Goal: Task Accomplishment & Management: Manage account settings

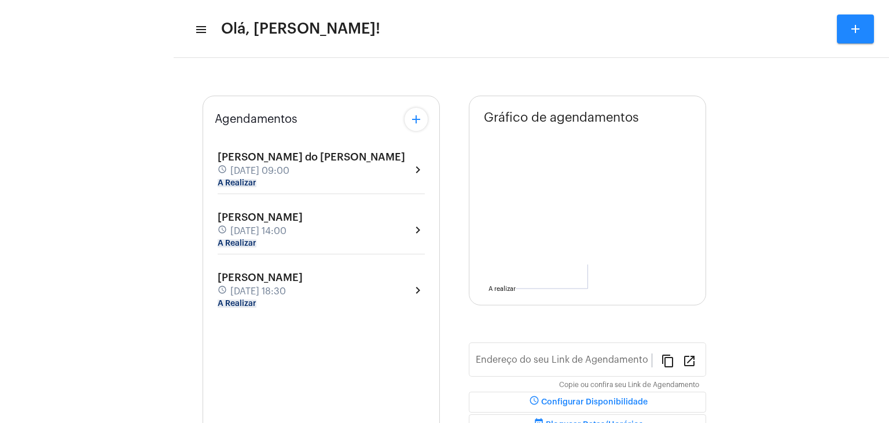
type input "[URL][DOMAIN_NAME]"
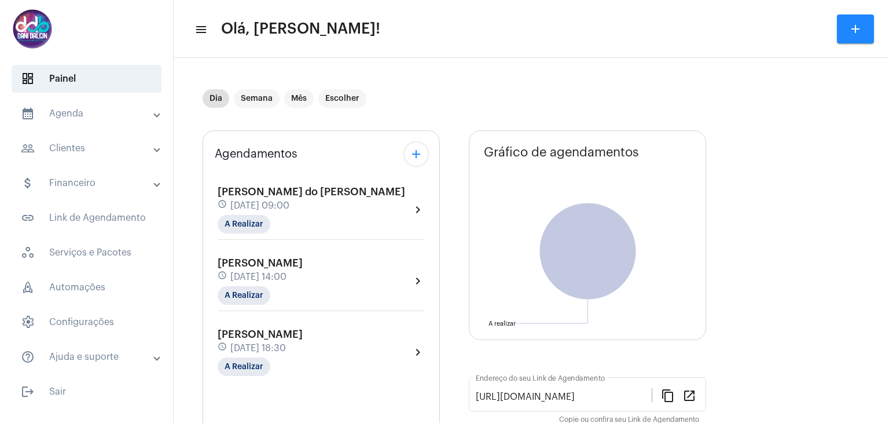
click at [354, 208] on div "schedule [DATE] 09:00" at bounding box center [312, 205] width 188 height 13
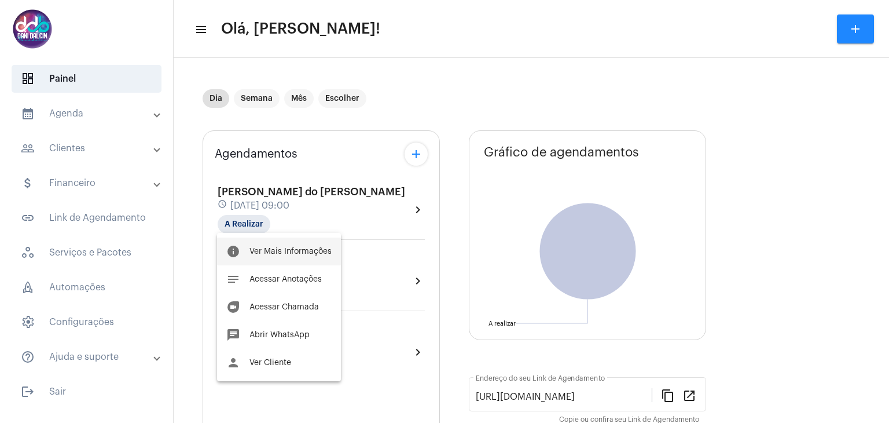
click at [303, 255] on button "info Ver Mais Informações" at bounding box center [279, 251] width 124 height 28
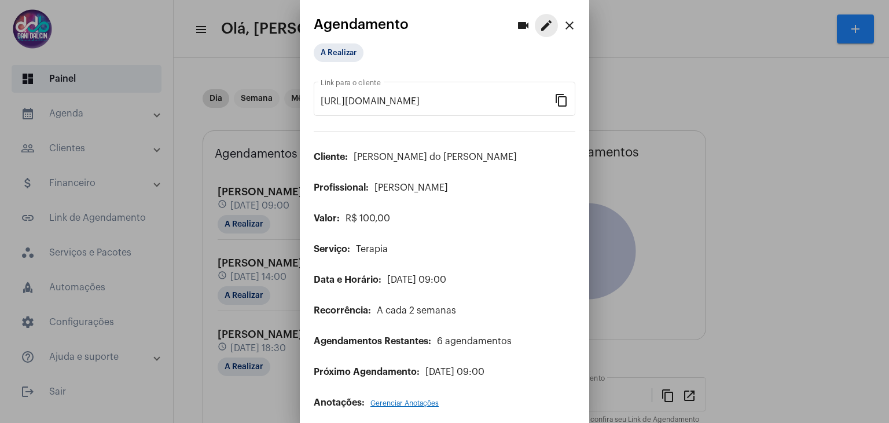
click at [540, 28] on mat-icon "edit" at bounding box center [547, 26] width 14 height 14
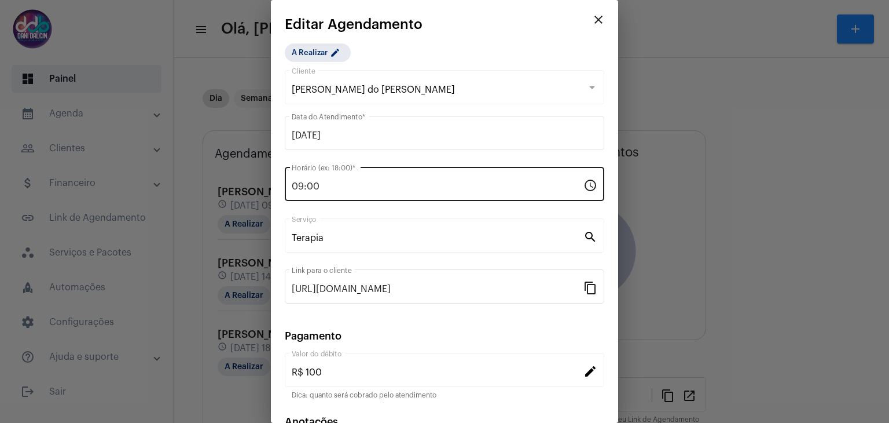
click at [322, 186] on input "09:00" at bounding box center [438, 186] width 292 height 10
click at [321, 186] on input "09:00" at bounding box center [438, 186] width 292 height 10
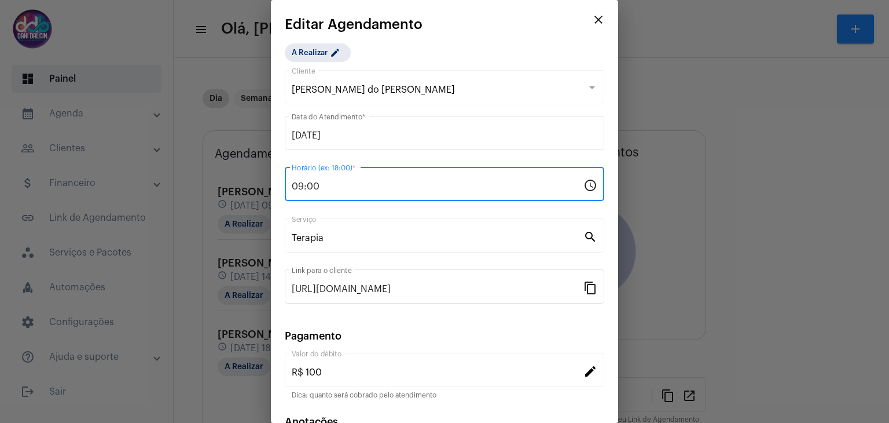
click at [321, 186] on input "09:00" at bounding box center [438, 186] width 292 height 10
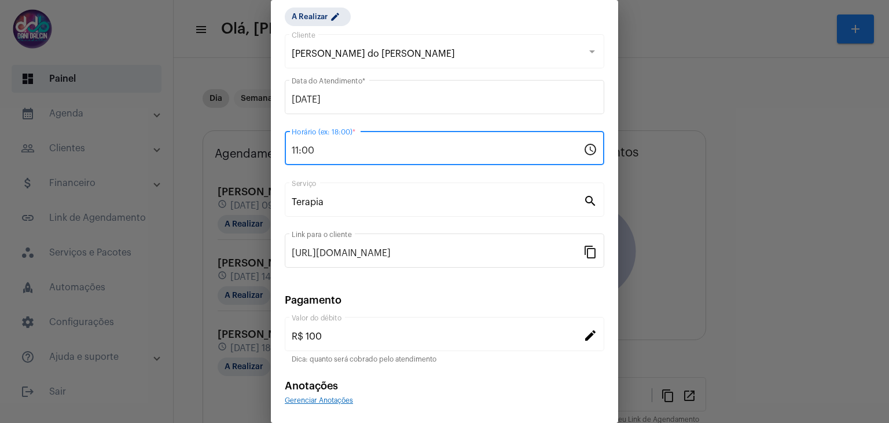
scroll to position [74, 0]
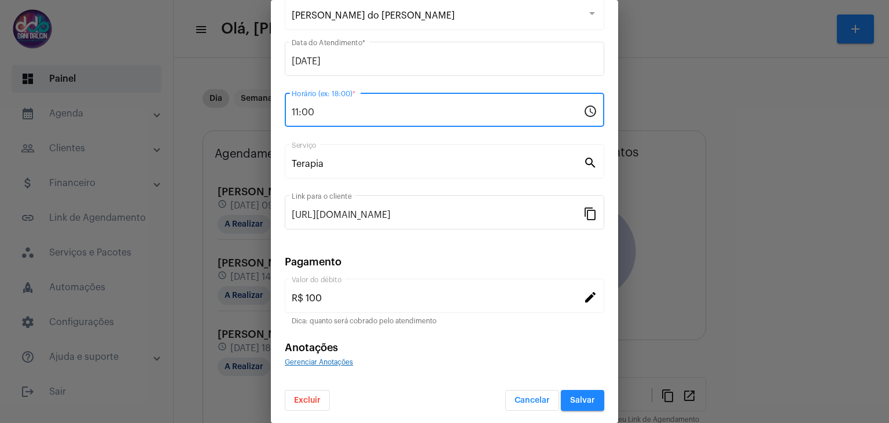
type input "11:00"
click at [575, 404] on button "Salvar" at bounding box center [582, 400] width 43 height 21
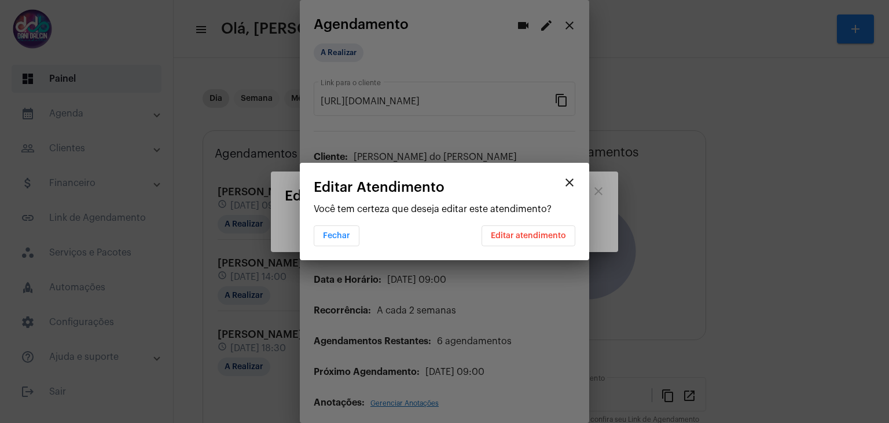
scroll to position [0, 0]
click at [521, 237] on span "Editar atendimento" at bounding box center [528, 236] width 75 height 8
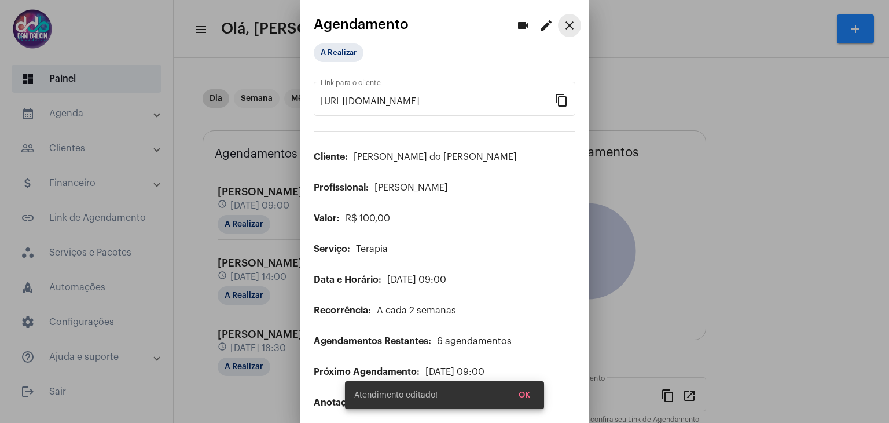
click at [563, 26] on mat-icon "close" at bounding box center [570, 26] width 14 height 14
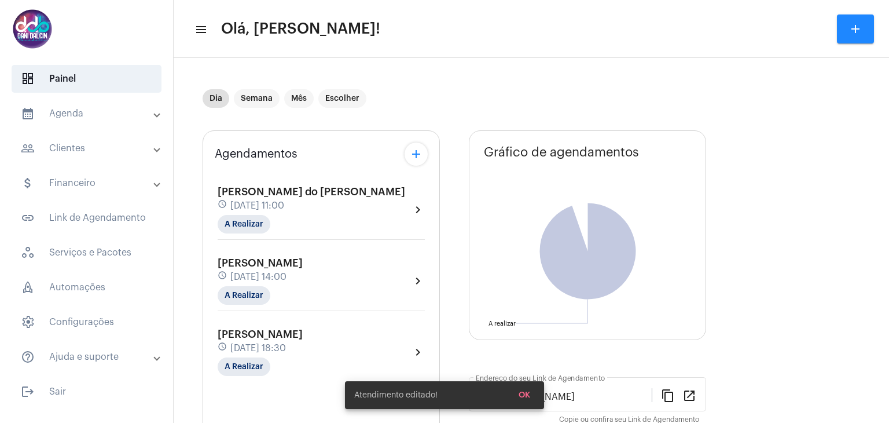
click at [303, 268] on div "[PERSON_NAME] schedule [DATE] 14:00 A Realizar" at bounding box center [260, 280] width 85 height 47
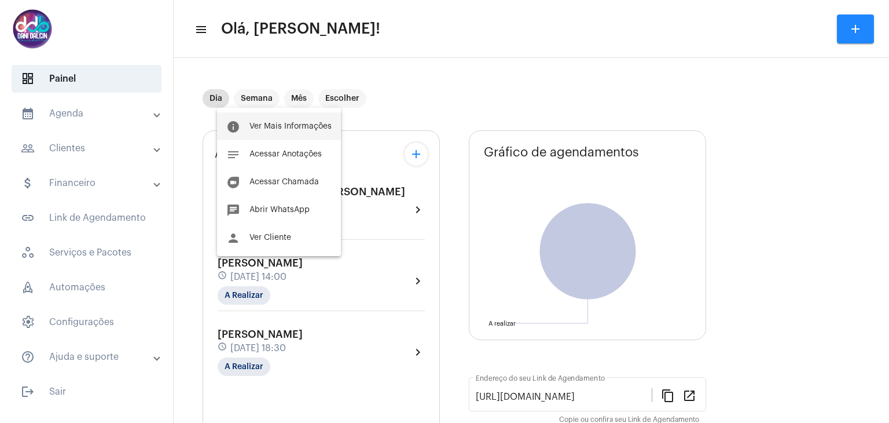
click at [297, 123] on span "Ver Mais Informações" at bounding box center [291, 126] width 82 height 8
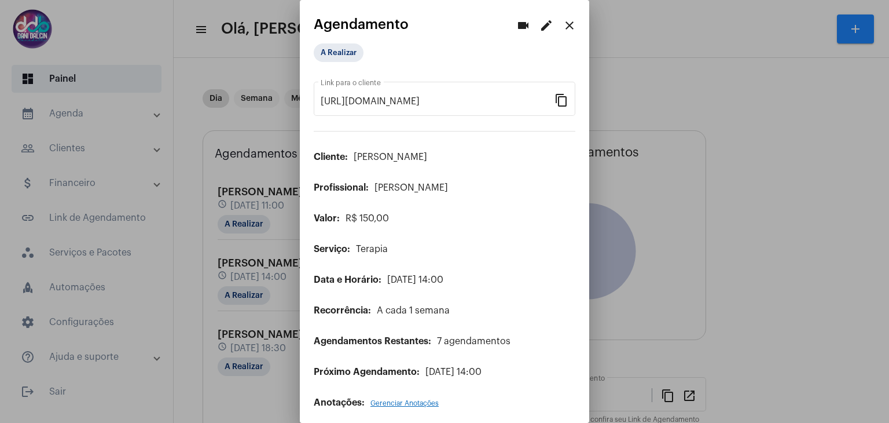
click at [540, 28] on mat-icon "edit" at bounding box center [547, 26] width 14 height 14
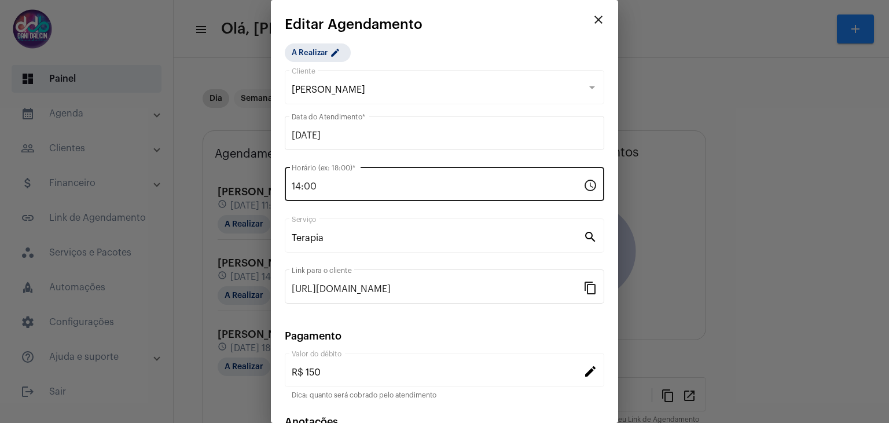
scroll to position [74, 0]
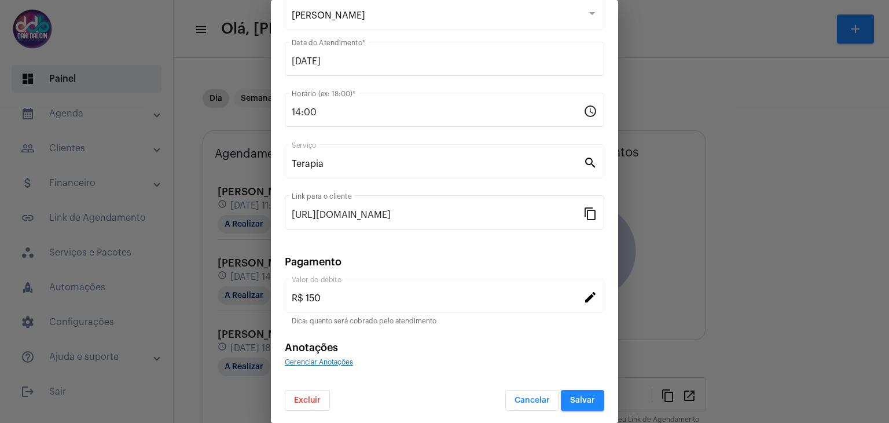
click at [309, 400] on span "Excluir" at bounding box center [307, 400] width 27 height 8
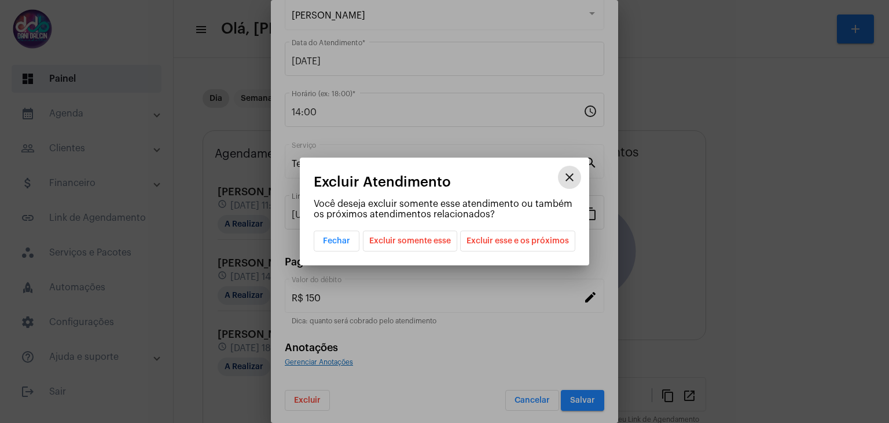
click at [510, 241] on span "Excluir esse e os próximos" at bounding box center [518, 241] width 102 height 20
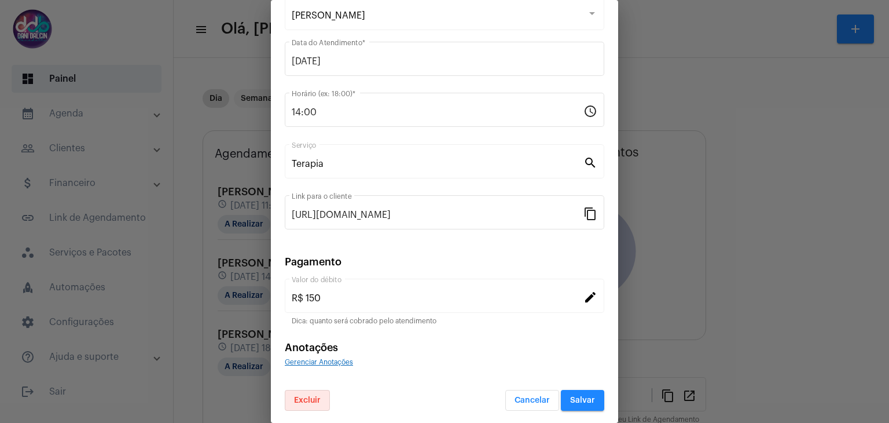
click at [570, 398] on span "Salvar" at bounding box center [582, 400] width 25 height 8
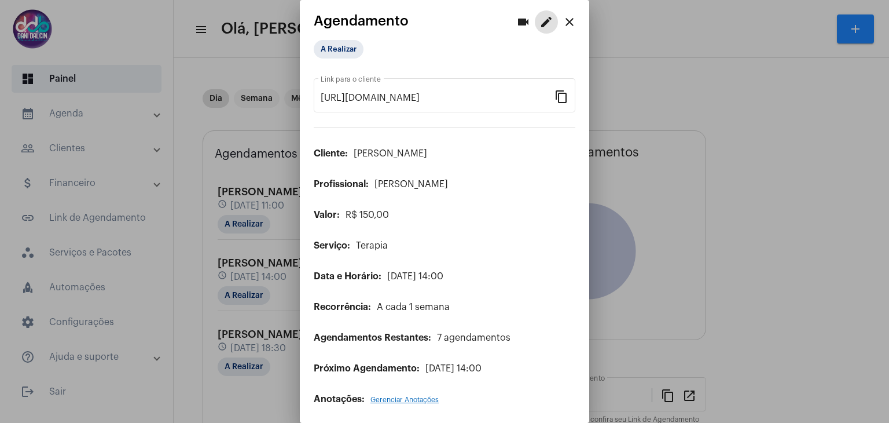
scroll to position [5, 0]
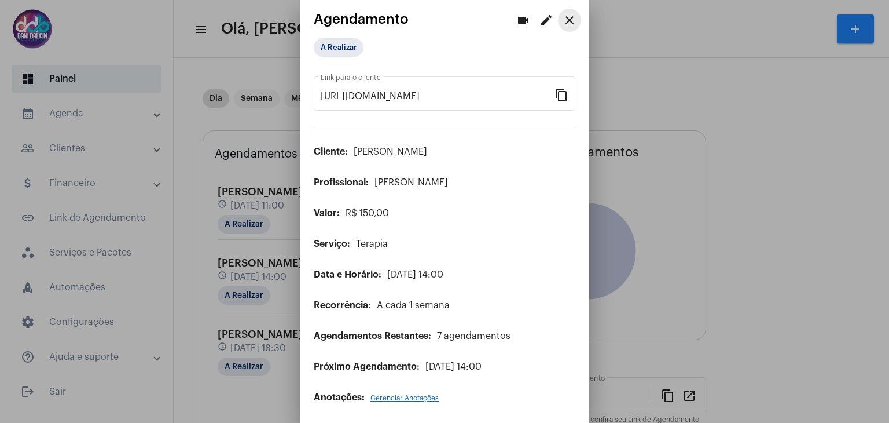
click at [563, 24] on mat-icon "close" at bounding box center [570, 20] width 14 height 14
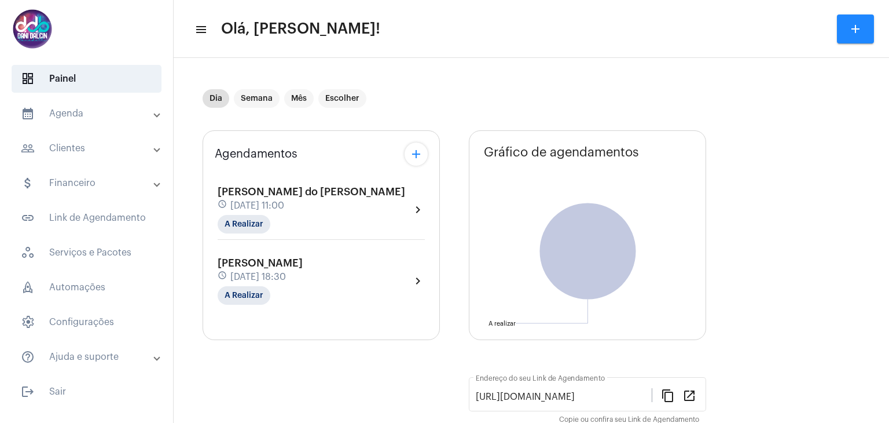
click at [294, 267] on div "[PERSON_NAME] schedule [DATE] 18:30 A Realizar" at bounding box center [260, 280] width 85 height 47
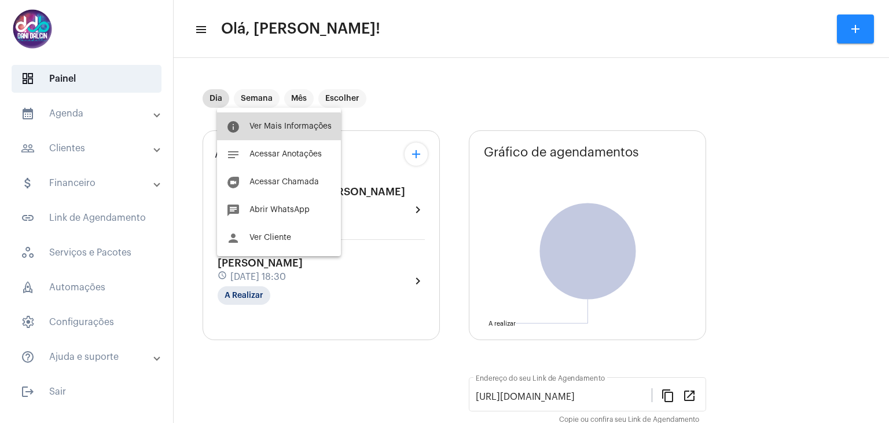
click at [278, 133] on button "info Ver Mais Informações" at bounding box center [279, 126] width 124 height 28
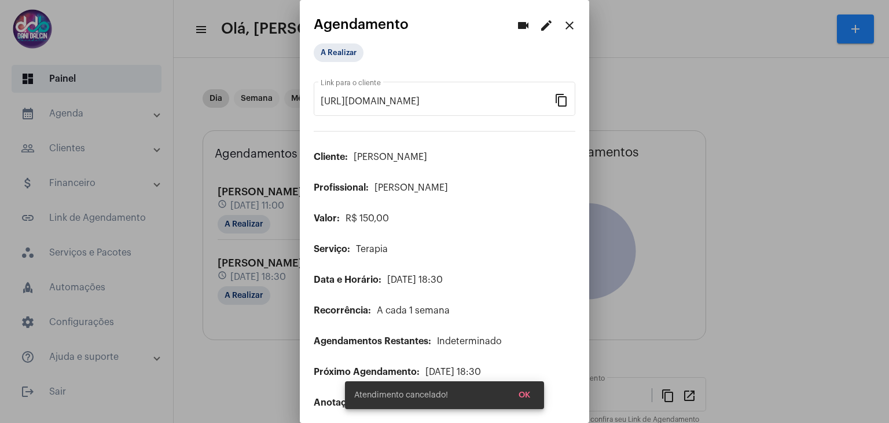
click at [540, 28] on mat-icon "edit" at bounding box center [547, 26] width 14 height 14
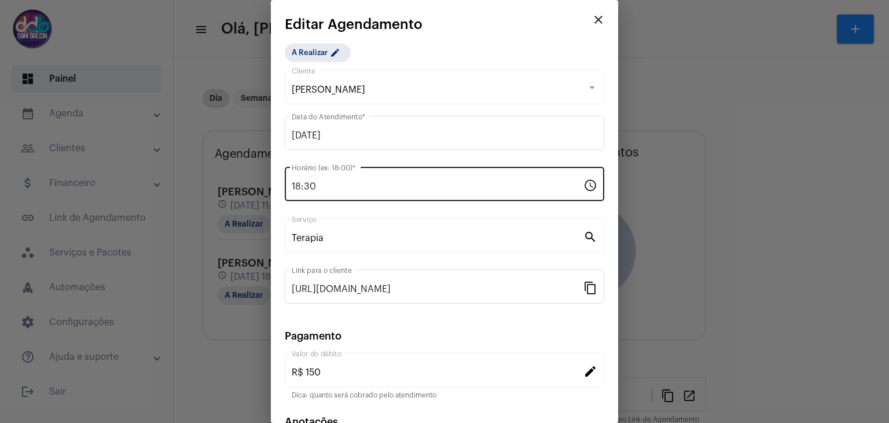
click at [343, 192] on div "18:30 Horário (ex: 18:00) *" at bounding box center [438, 182] width 292 height 36
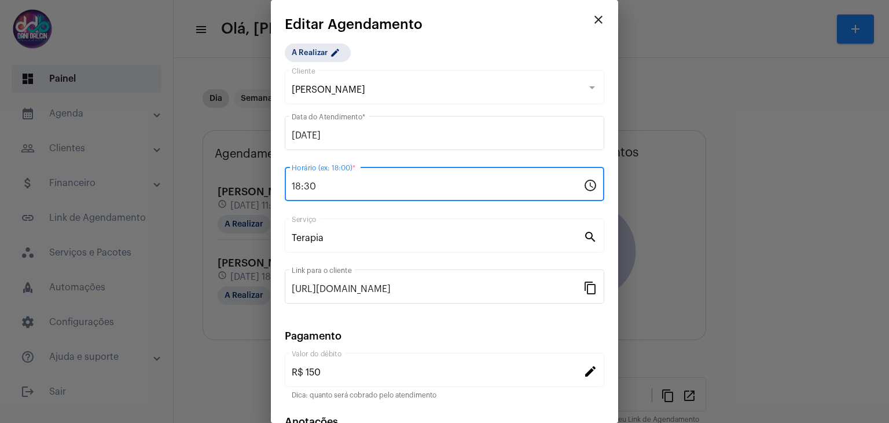
click at [342, 192] on div "18:30 Horário (ex: 18:00) *" at bounding box center [438, 182] width 292 height 36
click at [340, 186] on input "18:30" at bounding box center [438, 186] width 292 height 10
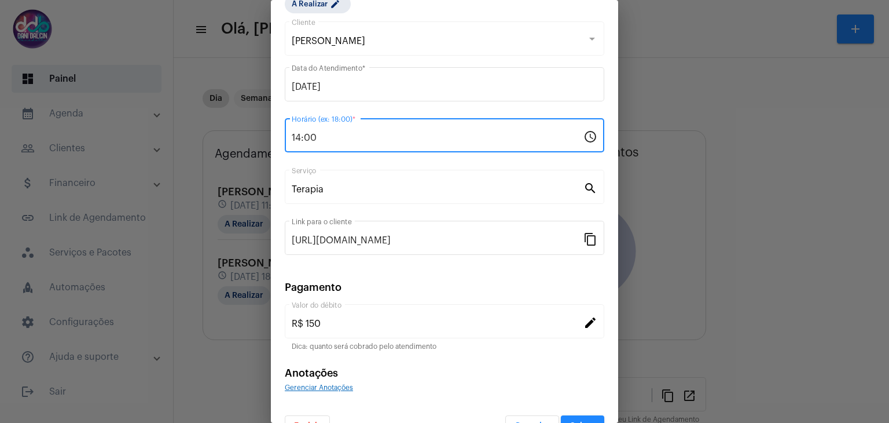
scroll to position [74, 0]
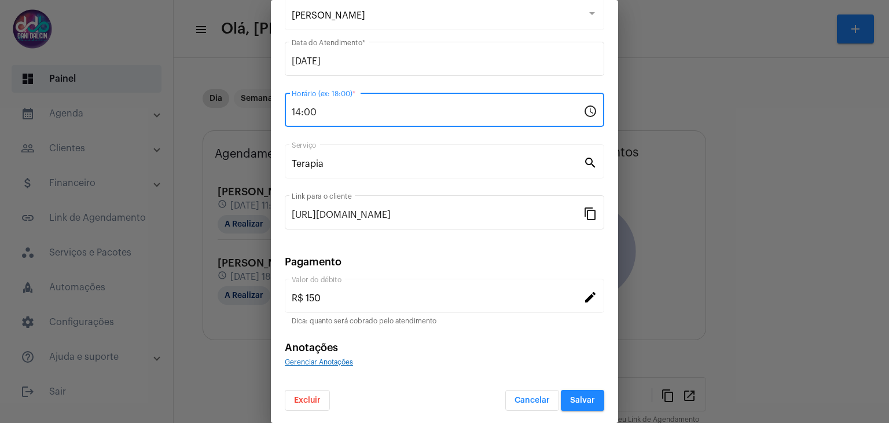
type input "14:00"
click at [570, 396] on span "Salvar" at bounding box center [582, 400] width 25 height 8
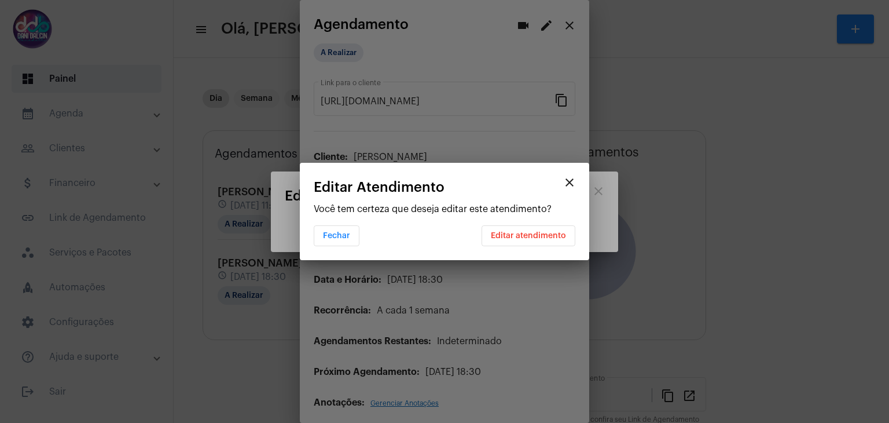
scroll to position [0, 0]
click at [512, 241] on button "Editar atendimento" at bounding box center [529, 235] width 94 height 21
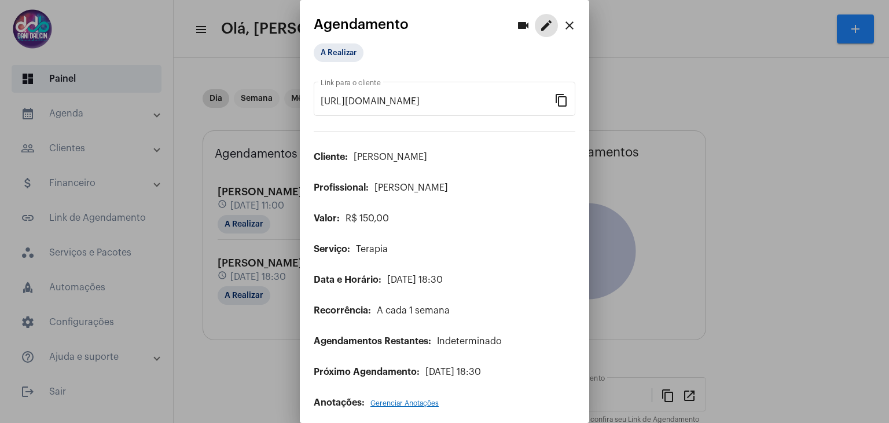
click at [565, 27] on mat-icon "close" at bounding box center [570, 26] width 14 height 14
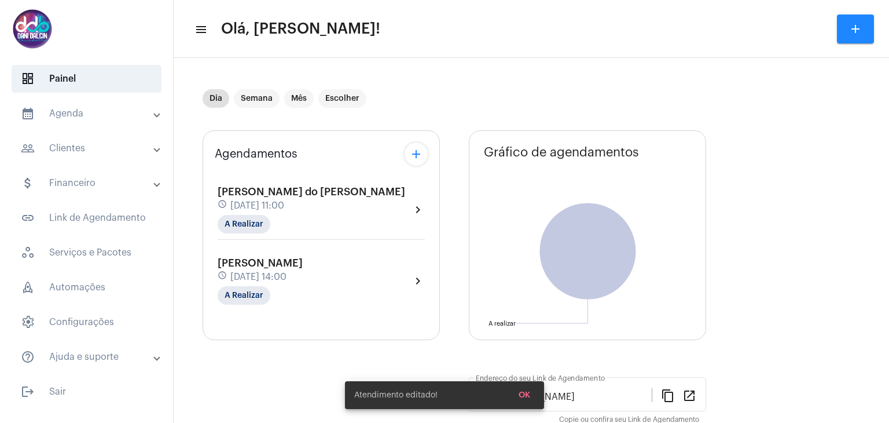
click at [85, 111] on mat-panel-title "calendar_month_outlined Agenda" at bounding box center [88, 114] width 134 height 14
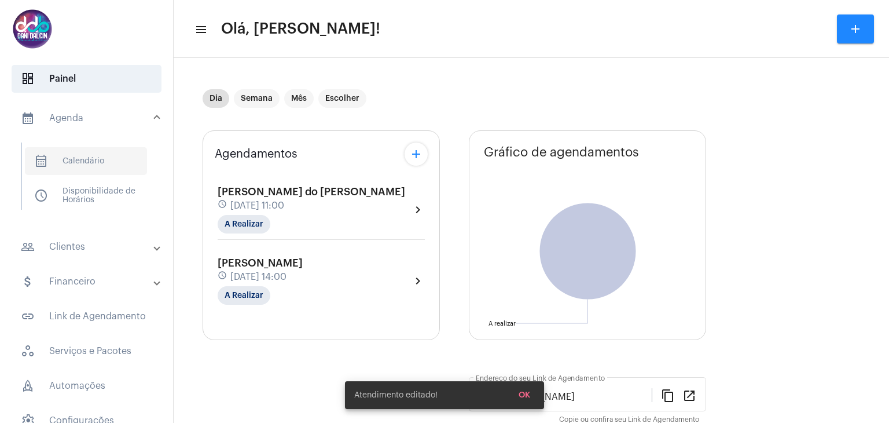
click at [107, 166] on span "calendar_month_outlined Calendário" at bounding box center [86, 161] width 122 height 28
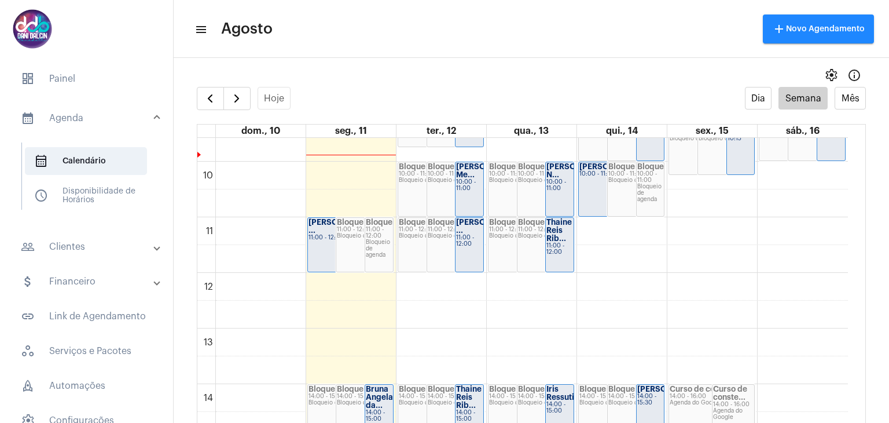
scroll to position [507, 0]
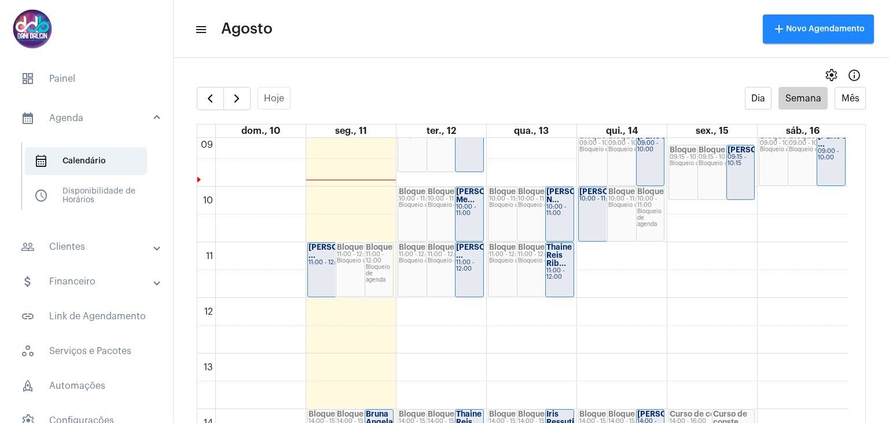
click at [588, 200] on div "10:00 - 11:00" at bounding box center [608, 199] width 56 height 6
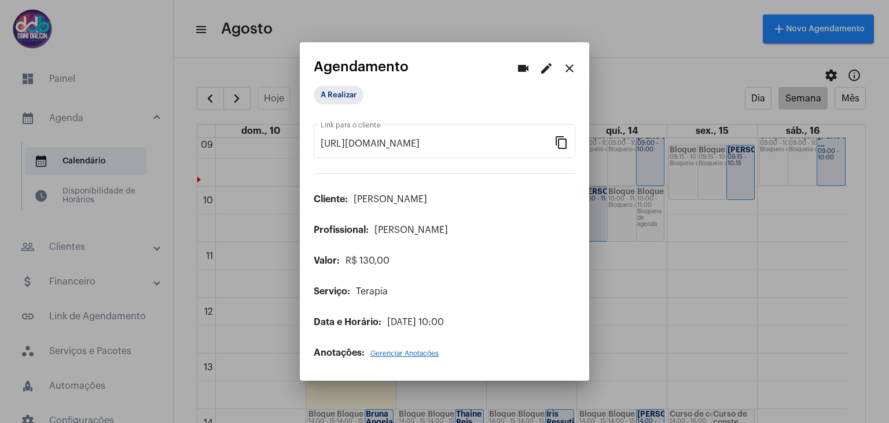
click at [548, 67] on mat-icon "edit" at bounding box center [547, 68] width 14 height 14
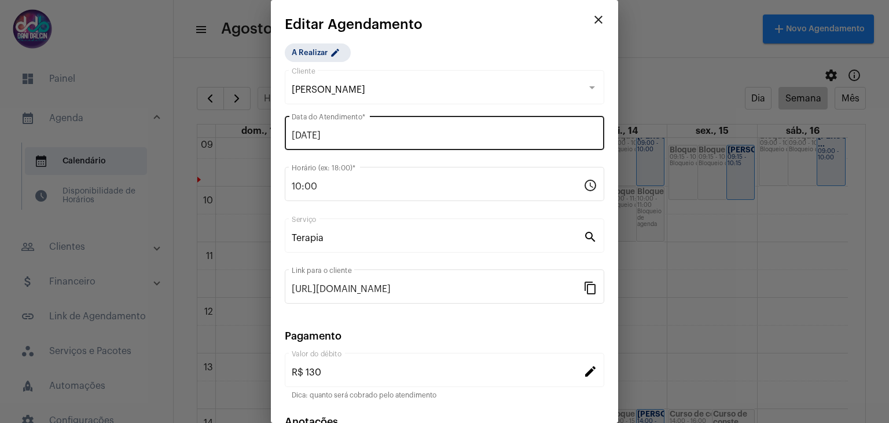
click at [338, 138] on input "[DATE]" at bounding box center [445, 135] width 306 height 10
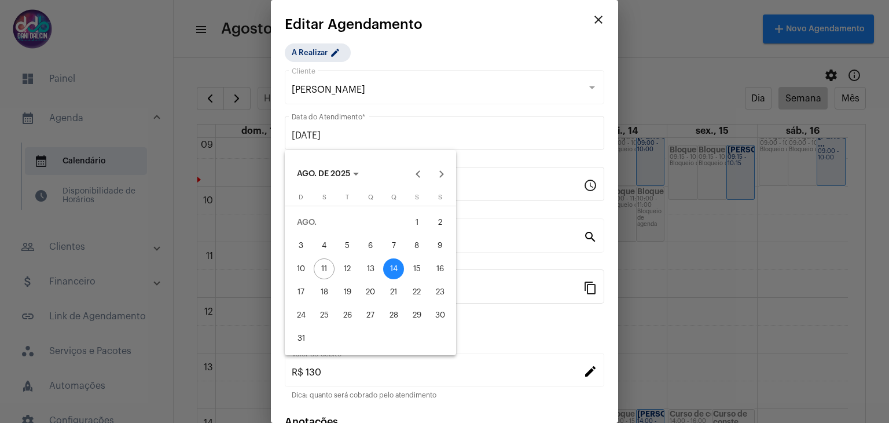
click at [324, 267] on div "11" at bounding box center [324, 268] width 21 height 21
type input "[DATE]"
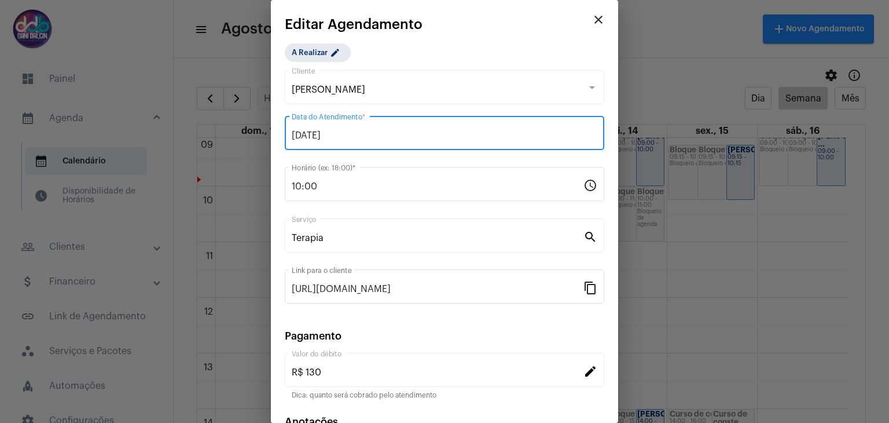
scroll to position [74, 0]
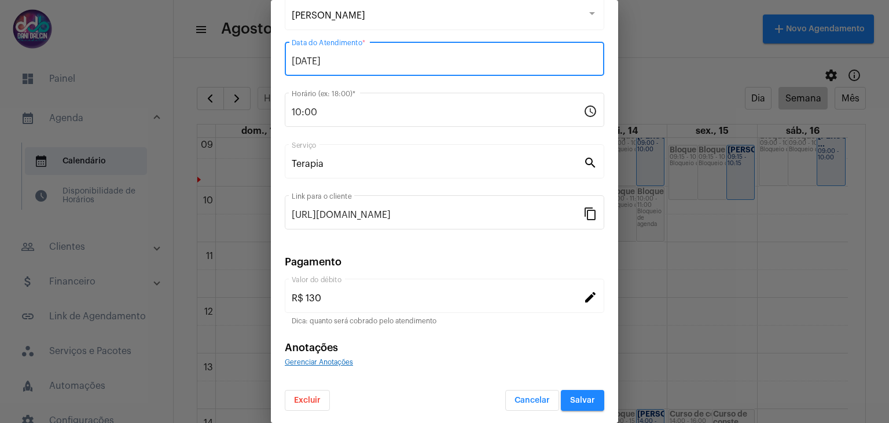
click at [573, 393] on button "Salvar" at bounding box center [582, 400] width 43 height 21
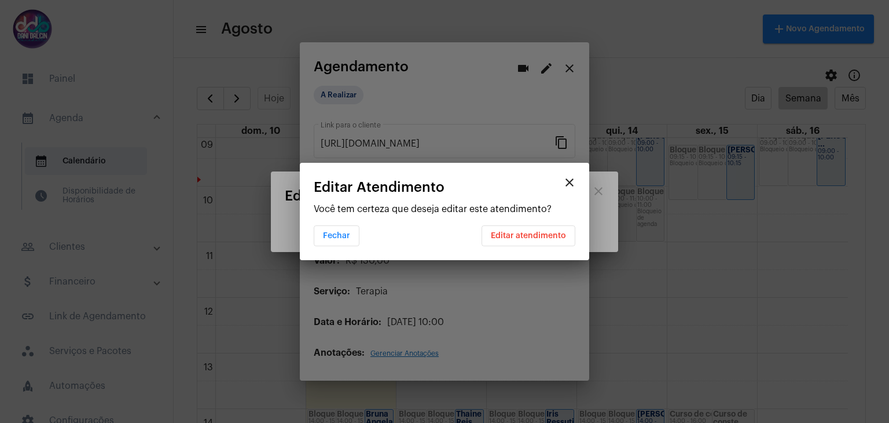
scroll to position [0, 0]
click at [533, 237] on span "Editar atendimento" at bounding box center [528, 236] width 75 height 8
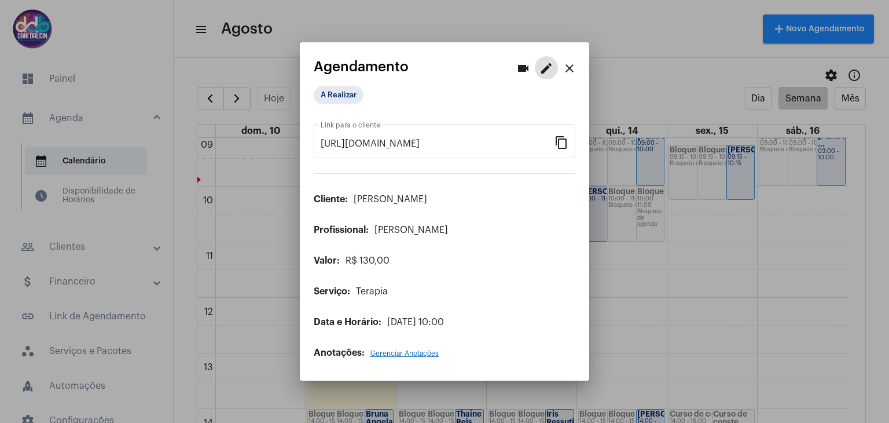
click at [570, 71] on mat-icon "close" at bounding box center [570, 68] width 14 height 14
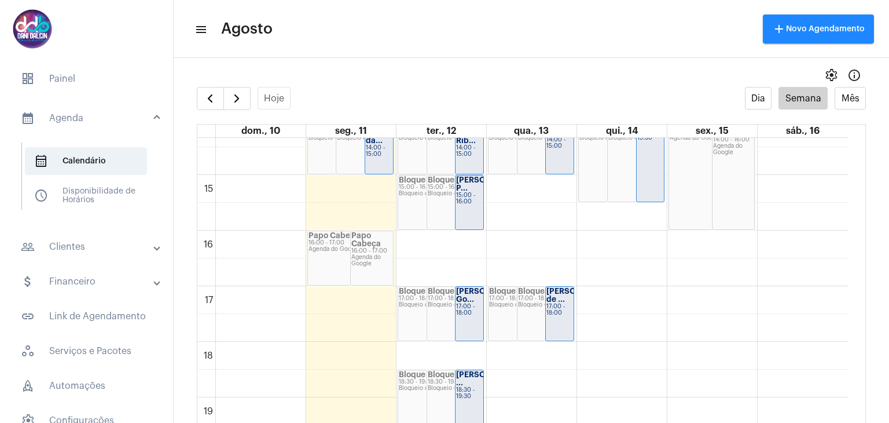
scroll to position [855, 0]
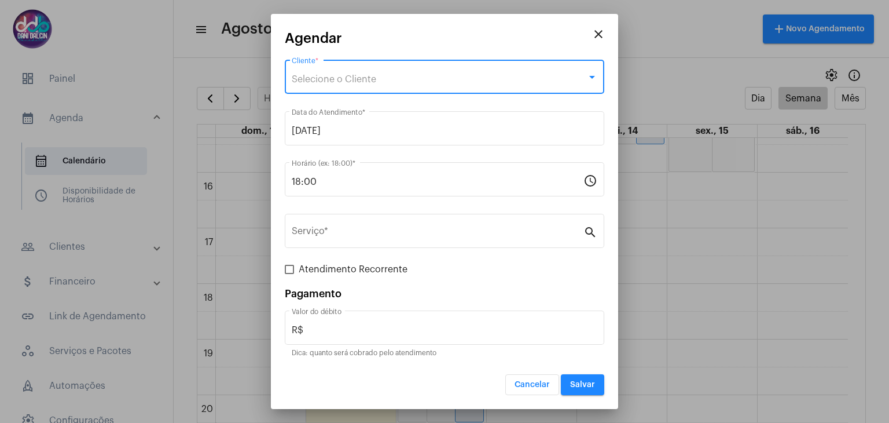
click at [311, 84] on div "Selecione o Cliente" at bounding box center [439, 79] width 295 height 10
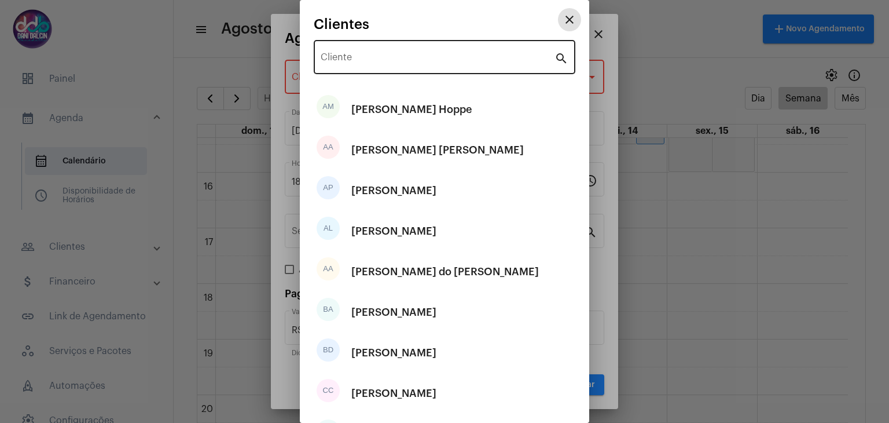
click at [357, 60] on input "Cliente" at bounding box center [438, 59] width 234 height 10
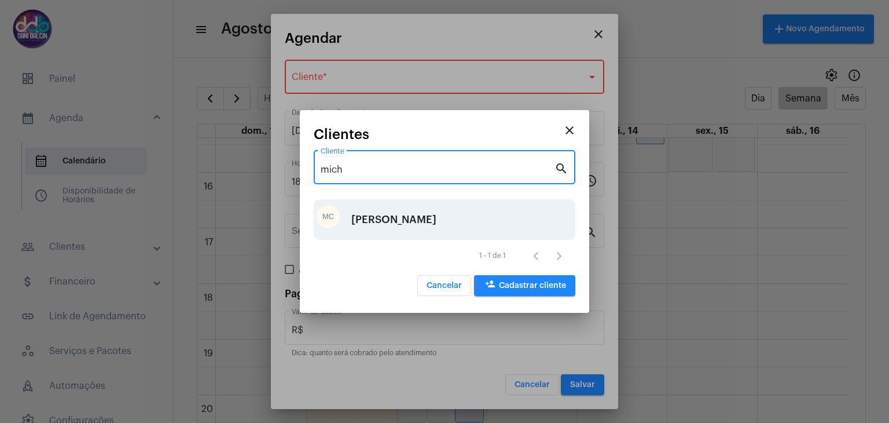
type input "mich"
click at [388, 214] on div "[PERSON_NAME]" at bounding box center [393, 219] width 85 height 35
type input "R$ 80"
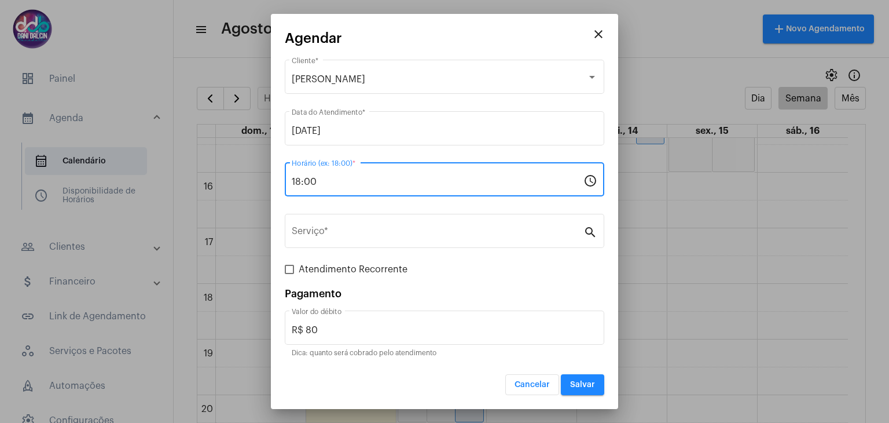
click at [340, 180] on input "18:00" at bounding box center [438, 182] width 292 height 10
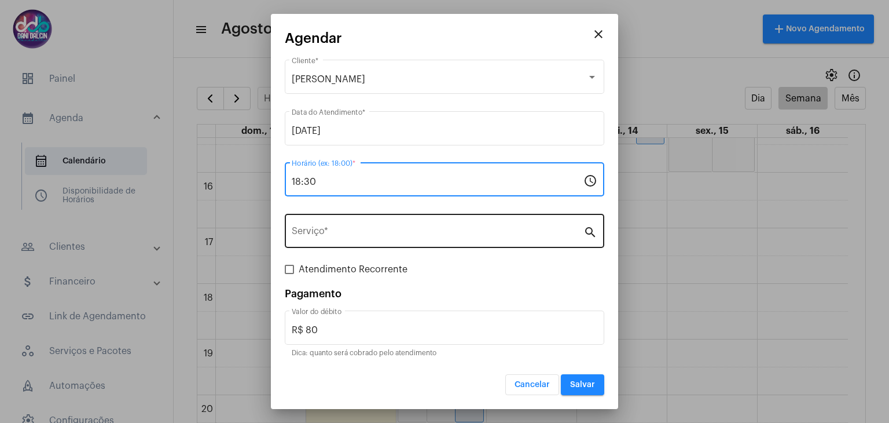
type input "18:30"
click at [369, 232] on input "Serviço *" at bounding box center [438, 233] width 292 height 10
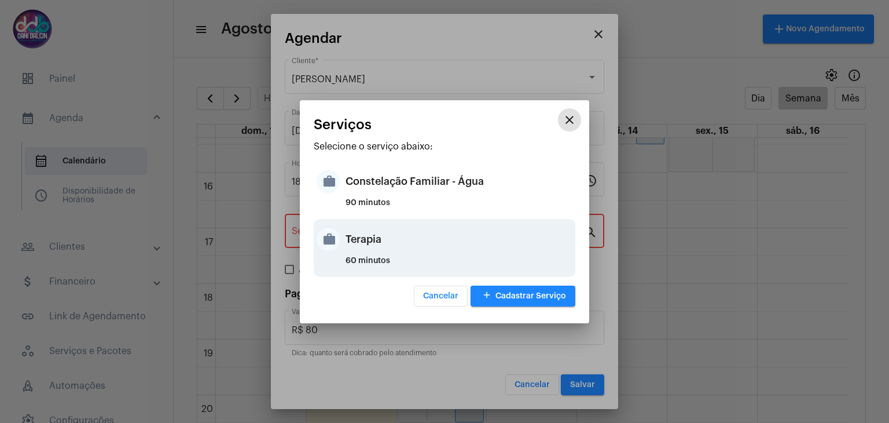
click at [376, 235] on div "Terapia" at bounding box center [459, 239] width 227 height 35
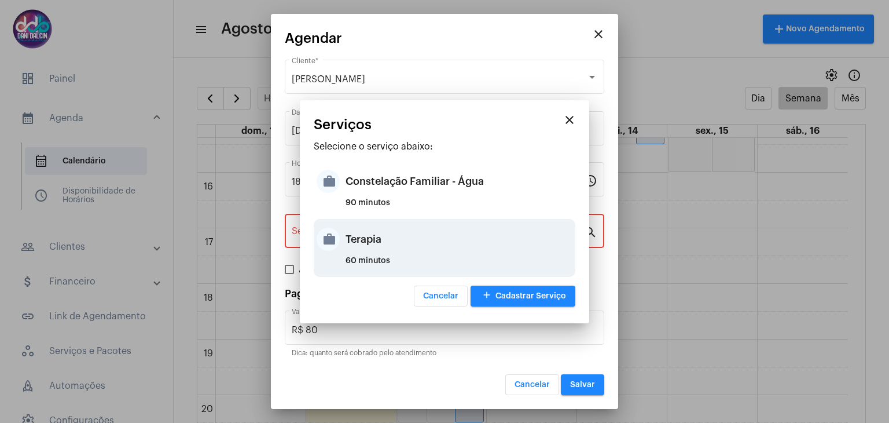
type input "Terapia"
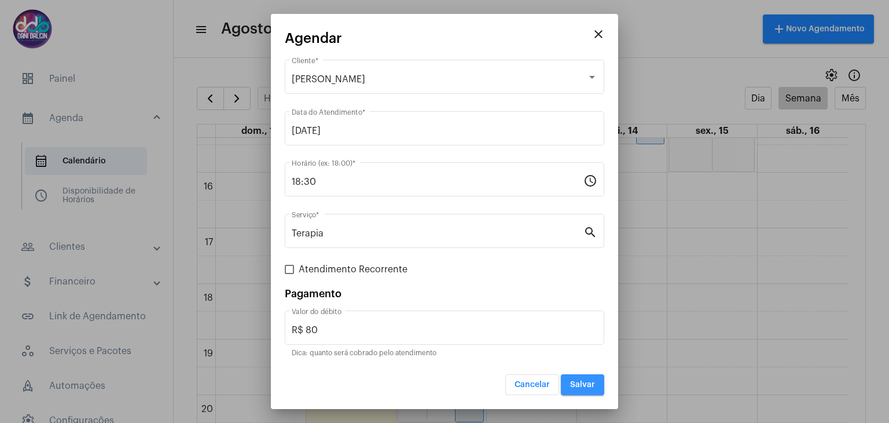
click at [583, 386] on span "Salvar" at bounding box center [582, 384] width 25 height 8
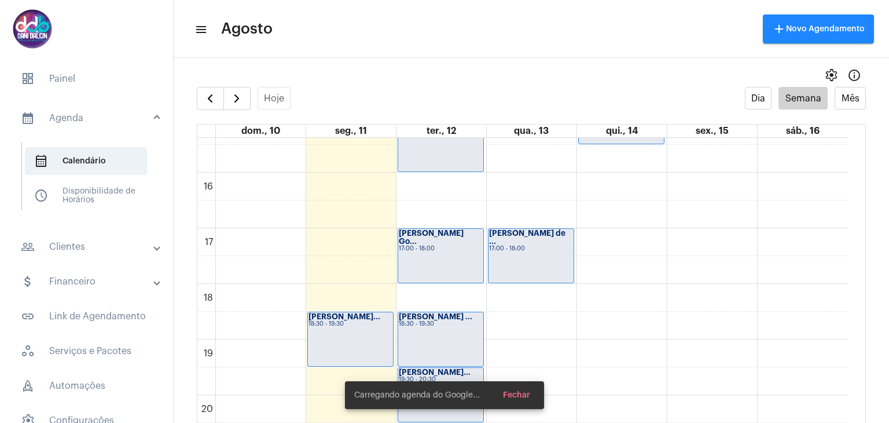
scroll to position [1025, 0]
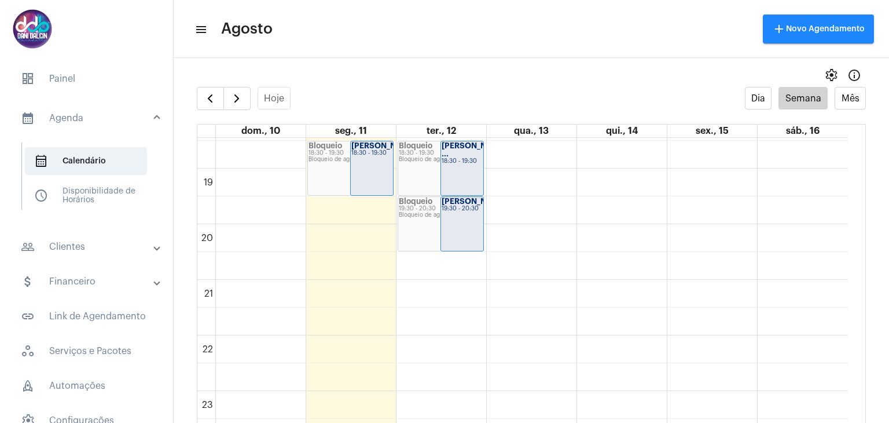
click at [461, 205] on strong "[PERSON_NAME]..." at bounding box center [478, 201] width 72 height 8
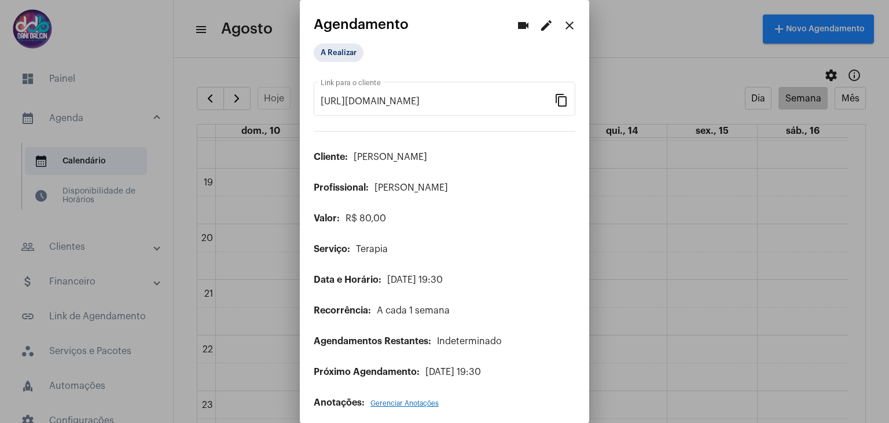
click at [540, 23] on mat-icon "edit" at bounding box center [547, 26] width 14 height 14
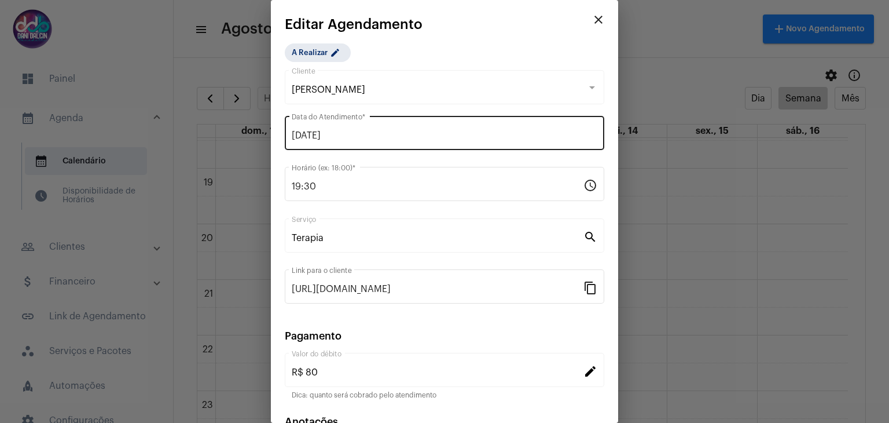
scroll to position [74, 0]
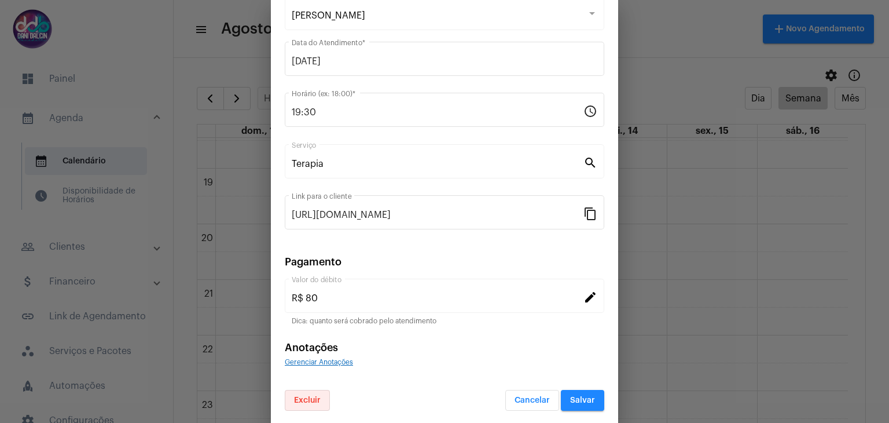
click at [317, 397] on span "Excluir" at bounding box center [307, 400] width 27 height 8
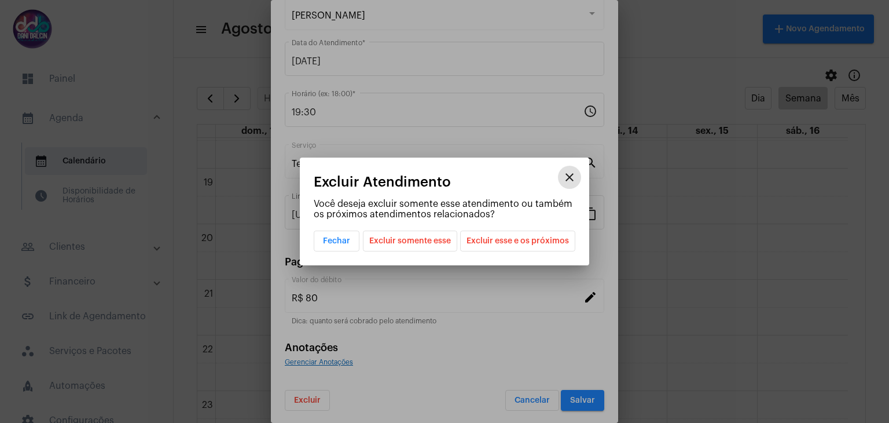
click at [442, 241] on span "Excluir somente esse" at bounding box center [410, 241] width 82 height 20
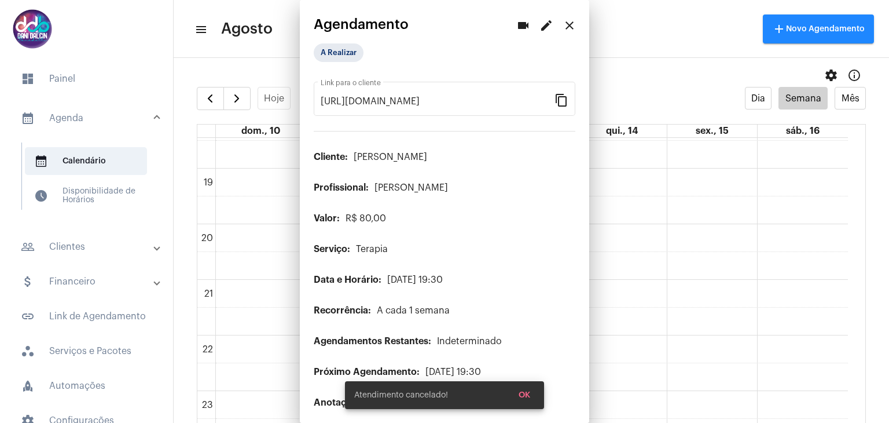
click at [570, 397] on mat-dialog-container "videocam edit close Agendamento A Realizar [URL][DOMAIN_NAME] Link para o clien…" at bounding box center [445, 211] width 290 height 423
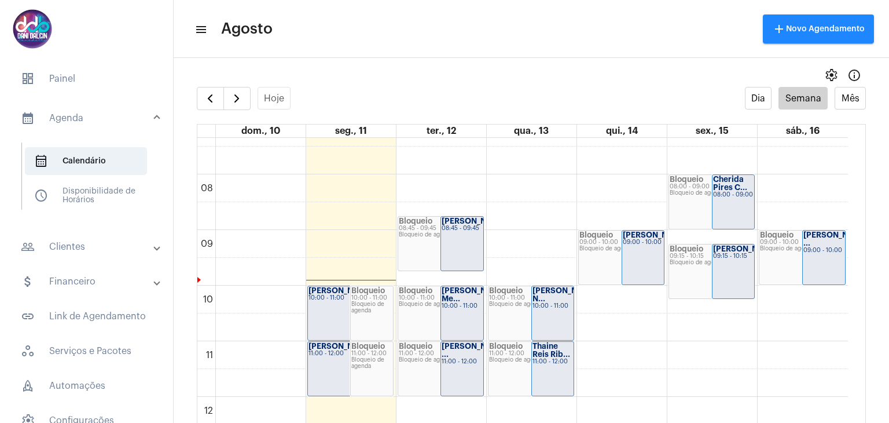
scroll to position [389, 0]
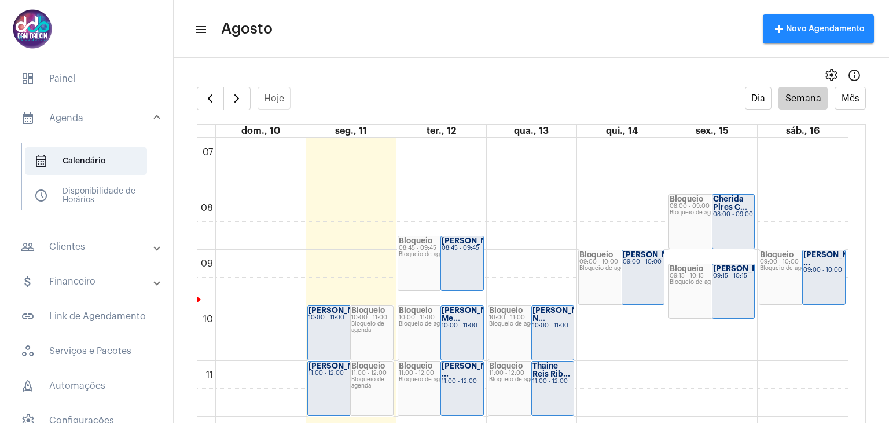
click at [548, 373] on strong "Thaine Reis Rib..." at bounding box center [552, 370] width 38 height 16
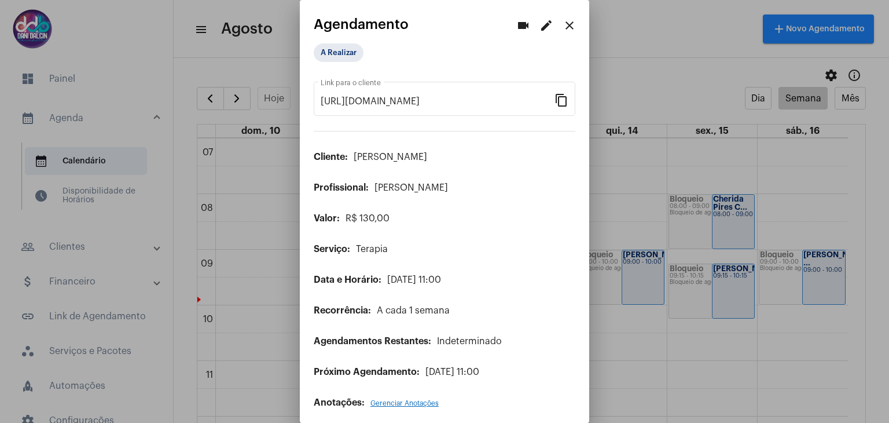
click at [540, 28] on mat-icon "edit" at bounding box center [547, 26] width 14 height 14
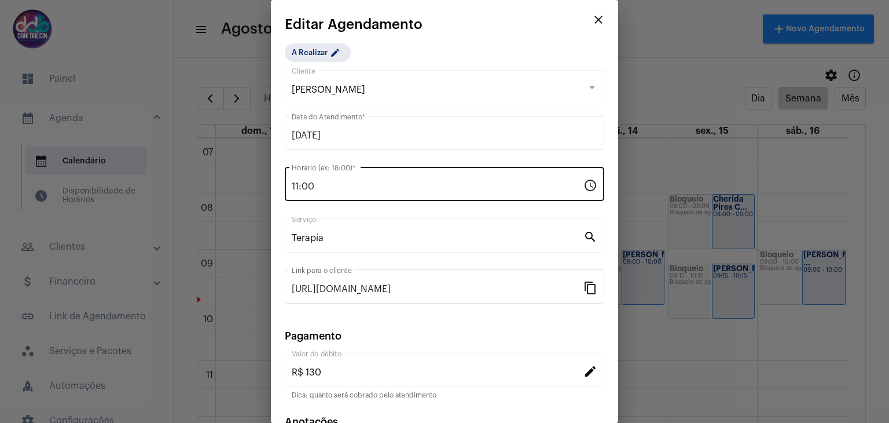
scroll to position [74, 0]
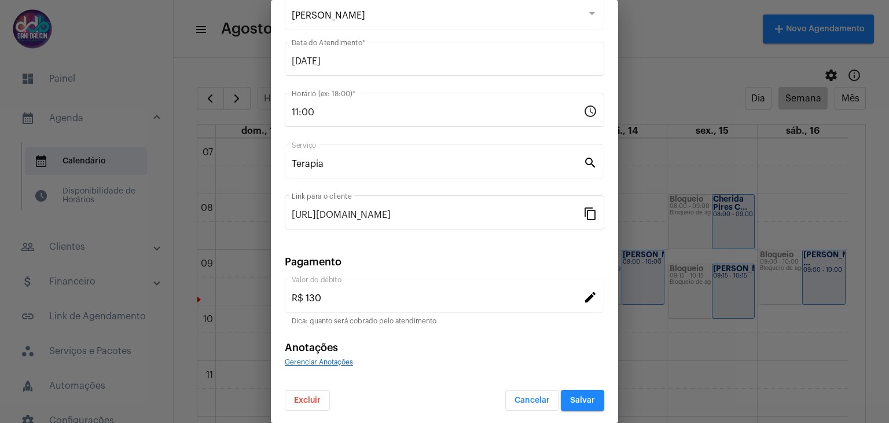
click at [313, 396] on span "Excluir" at bounding box center [307, 400] width 27 height 8
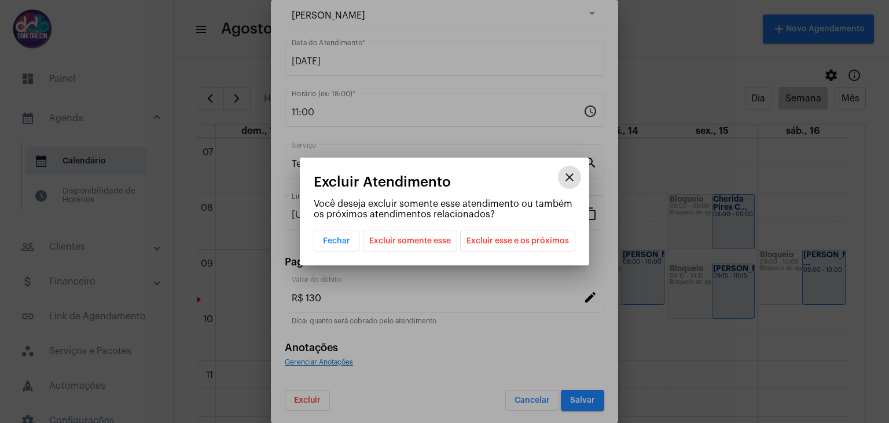
click at [422, 239] on span "Excluir somente esse" at bounding box center [410, 241] width 82 height 20
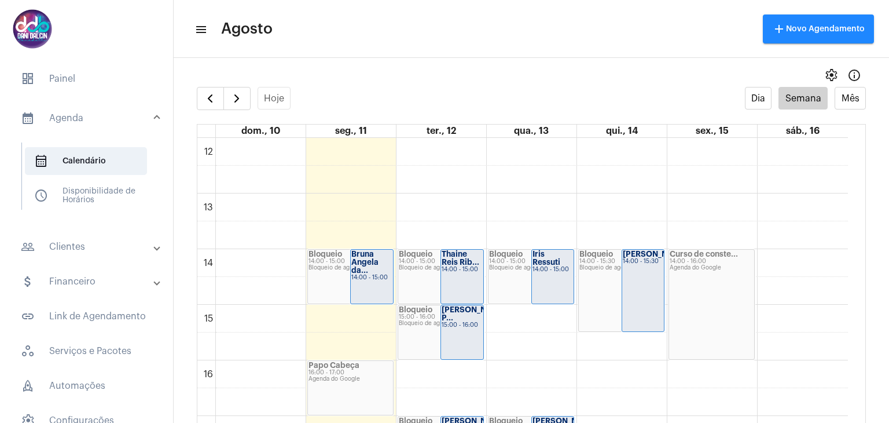
scroll to position [852, 0]
